Goal: Understand process/instructions: Learn about a topic

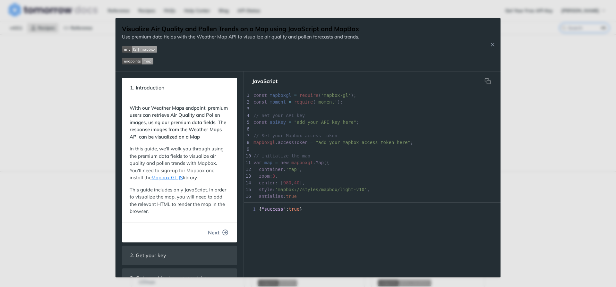
click at [208, 237] on span "Next" at bounding box center [214, 233] width 12 height 8
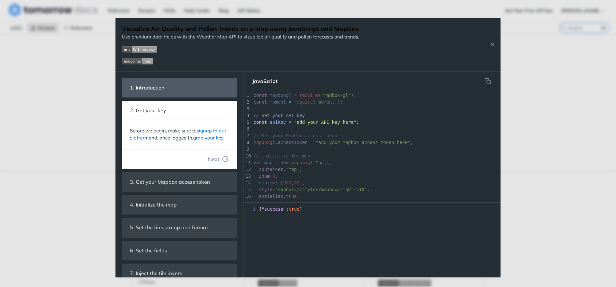
scroll to position [85, 0]
click at [214, 163] on span "Next" at bounding box center [214, 159] width 12 height 8
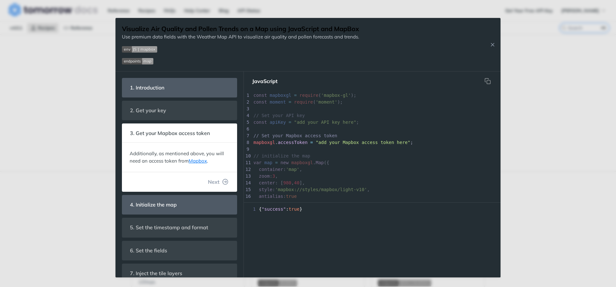
click at [218, 187] on button "Next" at bounding box center [218, 182] width 31 height 13
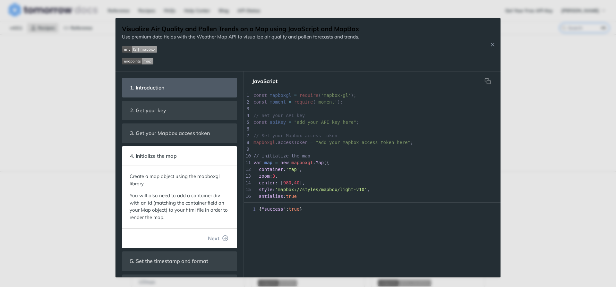
scroll to position [28, 0]
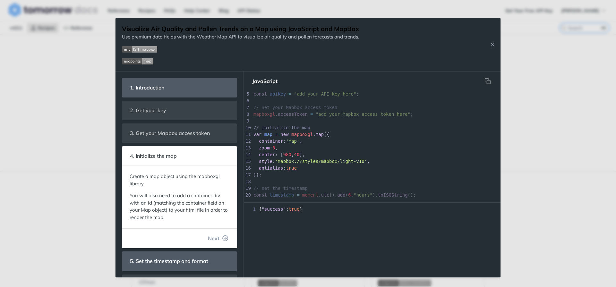
click at [208, 236] on button "Next" at bounding box center [218, 238] width 31 height 13
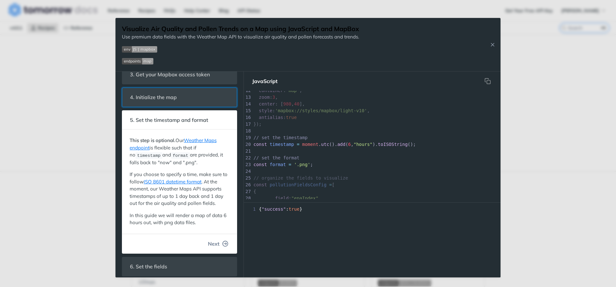
scroll to position [87, 0]
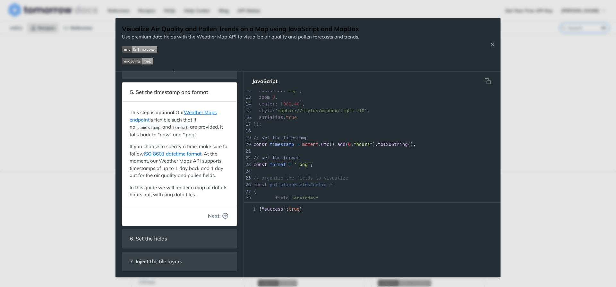
click at [212, 215] on span "Next" at bounding box center [214, 216] width 12 height 8
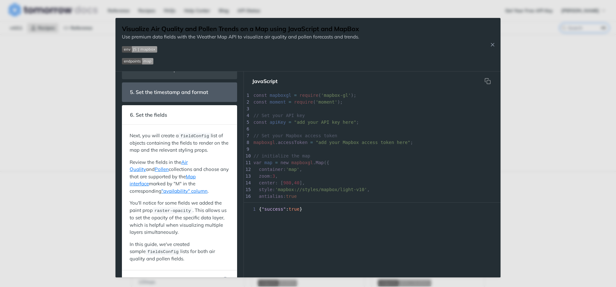
scroll to position [155, 0]
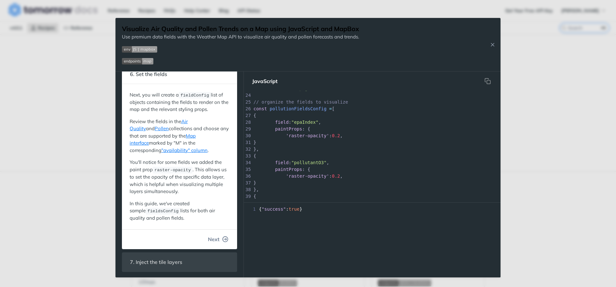
click at [211, 241] on span "Next" at bounding box center [214, 240] width 12 height 8
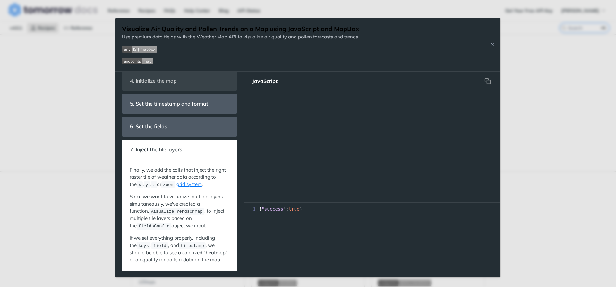
scroll to position [431, 0]
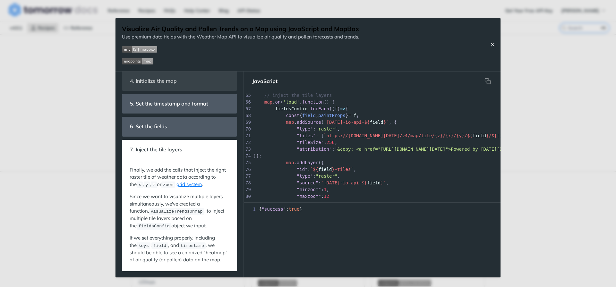
click at [494, 41] on button "Close Recipe" at bounding box center [493, 44] width 10 height 6
